Goal: Obtain resource: Obtain resource

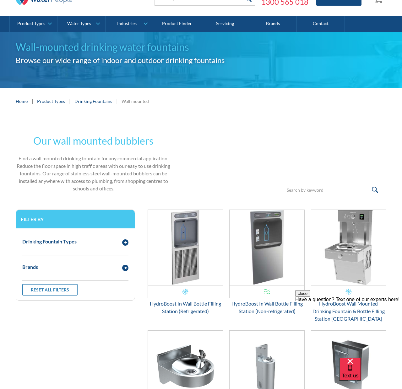
scroll to position [63, 0]
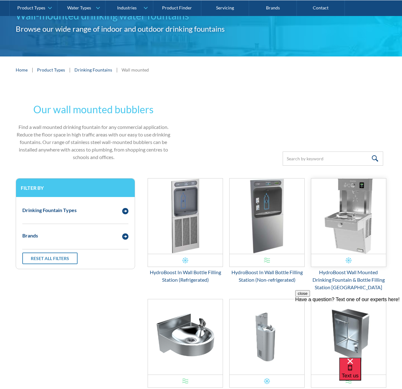
click at [355, 247] on img "Email Form 3" at bounding box center [348, 216] width 75 height 75
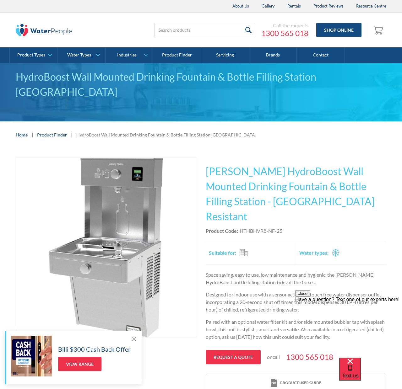
click at [378, 227] on div "Product Code: HTHBHVR8-NF-25" at bounding box center [296, 231] width 180 height 8
click at [371, 227] on div "Product Code: HTHBHVR8-NF-25" at bounding box center [296, 231] width 180 height 8
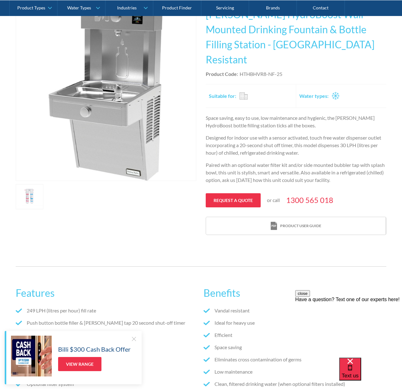
click at [134, 336] on div at bounding box center [134, 339] width 6 height 6
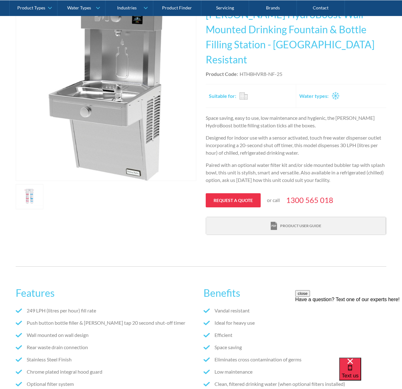
click at [308, 223] on div "Product user guide" at bounding box center [300, 226] width 41 height 6
